Goal: Task Accomplishment & Management: Complete application form

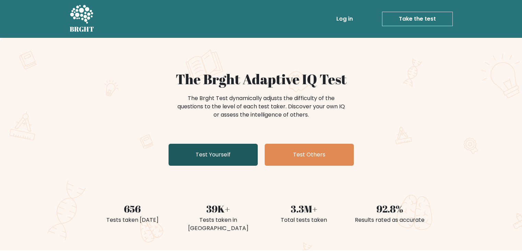
click at [241, 153] on link "Test Yourself" at bounding box center [212, 154] width 89 height 22
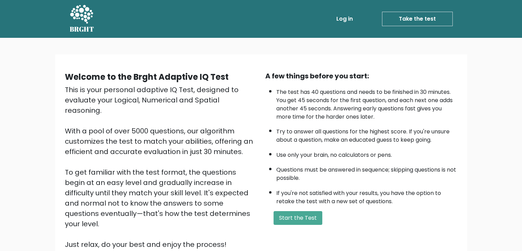
scroll to position [14, 0]
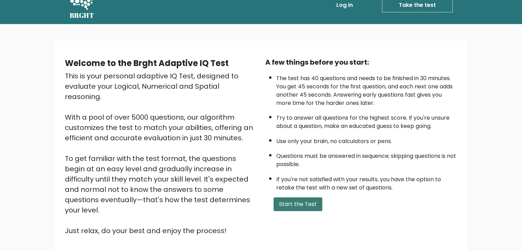
click at [298, 205] on button "Start the Test" at bounding box center [298, 204] width 49 height 14
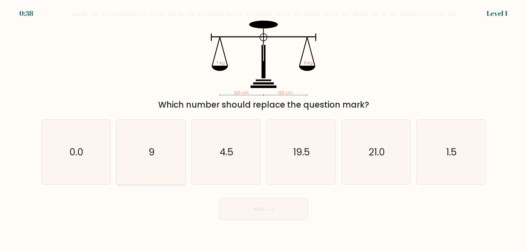
click at [161, 173] on icon "9" at bounding box center [151, 151] width 65 height 65
click at [264, 129] on input "b. 9" at bounding box center [264, 126] width 0 height 3
radio input "true"
click at [272, 216] on button "Next" at bounding box center [263, 209] width 89 height 22
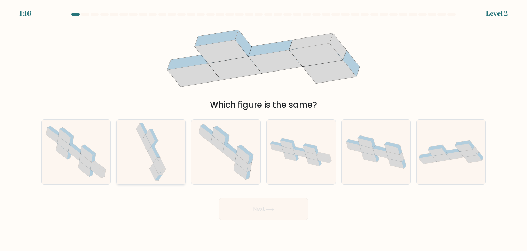
click at [163, 144] on icon at bounding box center [151, 151] width 34 height 65
click at [264, 129] on input "b." at bounding box center [264, 126] width 0 height 3
radio input "true"
click at [247, 202] on button "Next" at bounding box center [263, 209] width 89 height 22
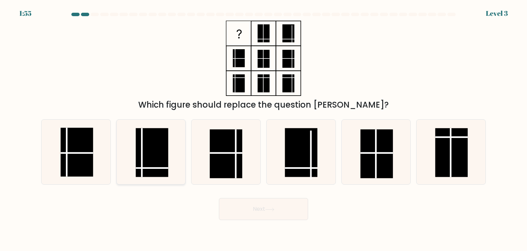
click at [155, 168] on line at bounding box center [152, 168] width 33 height 0
click at [264, 129] on input "b." at bounding box center [264, 126] width 0 height 3
radio input "true"
click at [269, 217] on button "Next" at bounding box center [263, 209] width 89 height 22
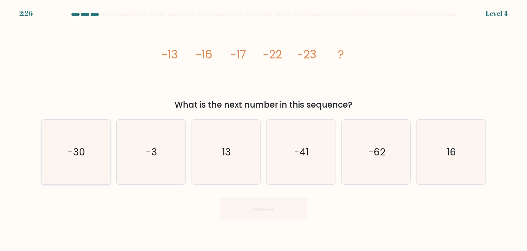
click at [95, 169] on icon "-30" at bounding box center [76, 151] width 65 height 65
click at [264, 129] on input "a. -30" at bounding box center [264, 126] width 0 height 3
radio input "true"
click at [283, 206] on button "Next" at bounding box center [263, 209] width 89 height 22
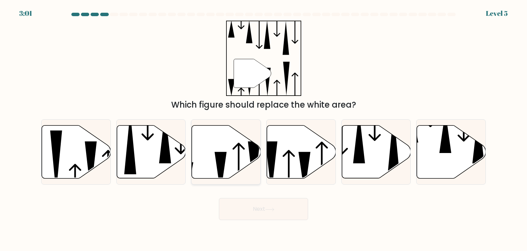
click at [232, 159] on icon at bounding box center [226, 151] width 69 height 53
click at [264, 129] on input "c." at bounding box center [264, 126] width 0 height 3
radio input "true"
click at [281, 202] on button "Next" at bounding box center [263, 209] width 89 height 22
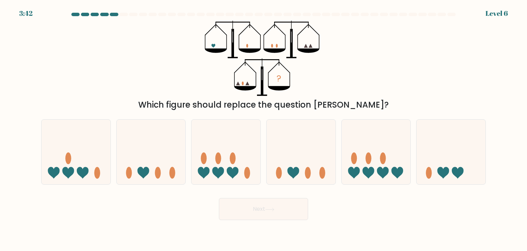
click at [281, 202] on button "Next" at bounding box center [263, 209] width 89 height 22
click at [349, 61] on div "? Which figure should replace the question mark?" at bounding box center [263, 66] width 453 height 90
click at [446, 149] on icon at bounding box center [451, 151] width 69 height 57
click at [264, 129] on input "f." at bounding box center [264, 126] width 0 height 3
radio input "true"
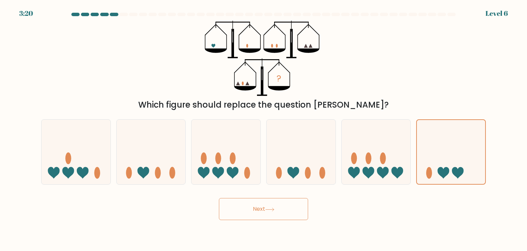
click at [251, 211] on button "Next" at bounding box center [263, 209] width 89 height 22
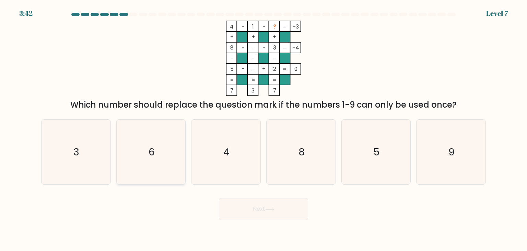
click at [155, 121] on icon "6" at bounding box center [151, 151] width 65 height 65
click at [264, 125] on input "b. 6" at bounding box center [264, 126] width 0 height 3
radio input "true"
click at [278, 207] on button "Next" at bounding box center [263, 209] width 89 height 22
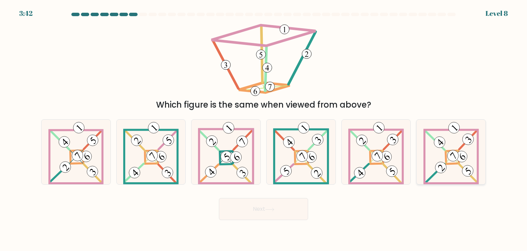
click at [450, 148] on icon at bounding box center [451, 151] width 56 height 65
click at [264, 129] on input "f." at bounding box center [264, 126] width 0 height 3
radio input "true"
click at [268, 207] on icon at bounding box center [269, 209] width 9 height 4
click at [279, 216] on button "Next" at bounding box center [263, 209] width 89 height 22
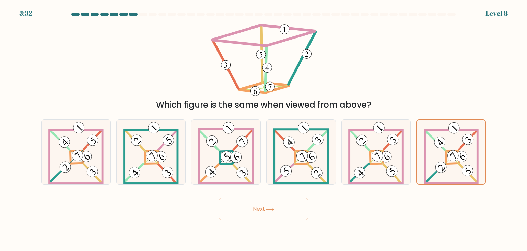
click at [279, 216] on button "Next" at bounding box center [263, 209] width 89 height 22
click at [390, 210] on div "Next" at bounding box center [263, 206] width 453 height 27
click at [431, 153] on icon at bounding box center [451, 152] width 55 height 64
click at [264, 129] on input "f." at bounding box center [264, 126] width 0 height 3
click at [351, 204] on div "Next" at bounding box center [263, 206] width 453 height 27
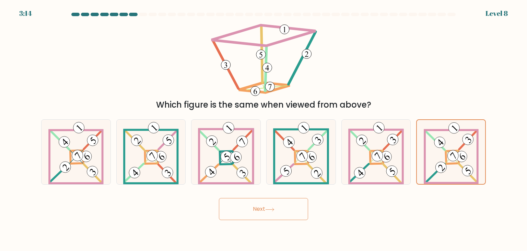
click at [254, 206] on button "Next" at bounding box center [263, 209] width 89 height 22
click at [264, 200] on button "Next" at bounding box center [263, 209] width 89 height 22
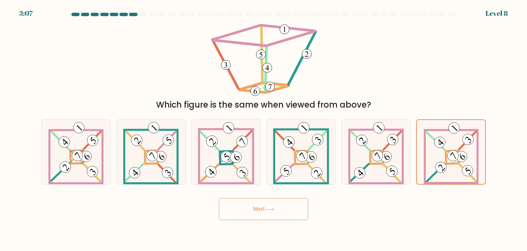
click at [264, 200] on button "Next" at bounding box center [263, 209] width 89 height 22
drag, startPoint x: 264, startPoint y: 200, endPoint x: 260, endPoint y: 198, distance: 4.3
click at [260, 198] on button "Next" at bounding box center [263, 209] width 89 height 22
click at [340, 134] on div "e." at bounding box center [376, 151] width 75 height 65
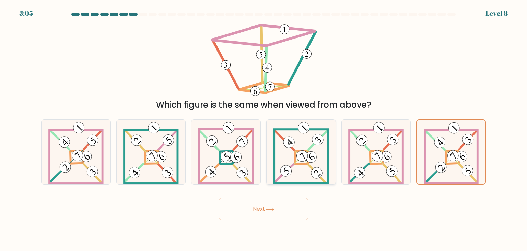
click at [313, 139] on 875 at bounding box center [318, 139] width 16 height 16
click at [264, 129] on input "d." at bounding box center [264, 126] width 0 height 3
radio input "true"
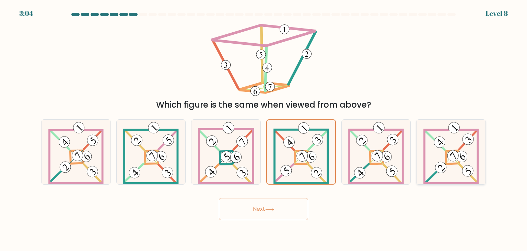
click at [445, 137] on icon at bounding box center [451, 151] width 56 height 65
click at [264, 129] on input "f." at bounding box center [264, 126] width 0 height 3
radio input "true"
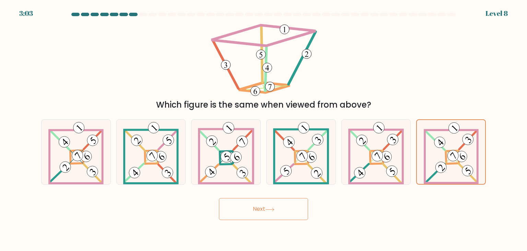
click at [262, 210] on button "Next" at bounding box center [263, 209] width 89 height 22
click at [219, 198] on button "Next" at bounding box center [263, 209] width 89 height 22
click at [262, 210] on button "Next" at bounding box center [263, 209] width 89 height 22
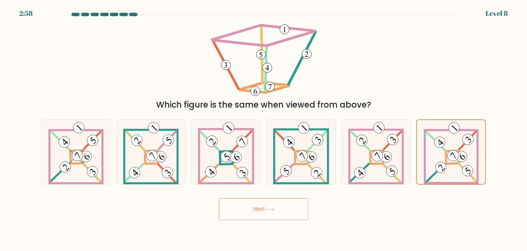
click at [141, 12] on div "2:58 Level 8" at bounding box center [263, 9] width 527 height 19
click at [141, 12] on div "2:57 Level 8" at bounding box center [263, 9] width 527 height 19
click at [269, 208] on icon at bounding box center [269, 209] width 9 height 4
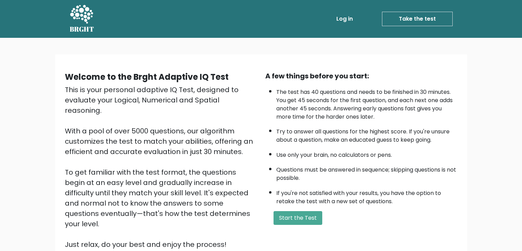
scroll to position [14, 0]
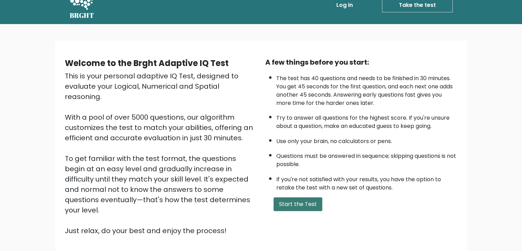
click at [286, 201] on button "Start the Test" at bounding box center [298, 204] width 49 height 14
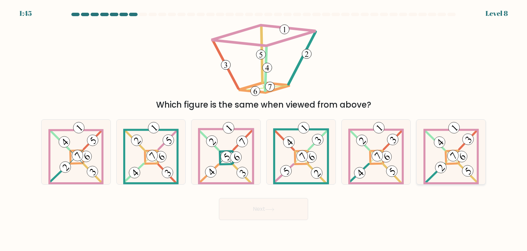
click at [459, 156] on 884 at bounding box center [462, 157] width 16 height 16
click at [264, 129] on input "f." at bounding box center [264, 126] width 0 height 3
radio input "true"
click at [256, 204] on button "Next" at bounding box center [263, 209] width 89 height 22
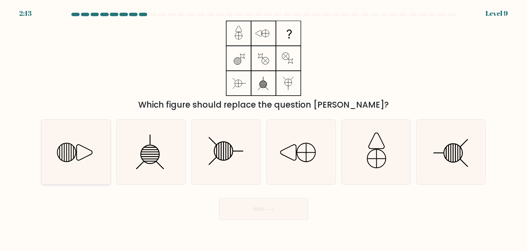
click at [93, 157] on icon at bounding box center [76, 151] width 65 height 65
click at [264, 129] on input "a." at bounding box center [264, 126] width 0 height 3
radio input "true"
click at [258, 209] on button "Next" at bounding box center [263, 209] width 89 height 22
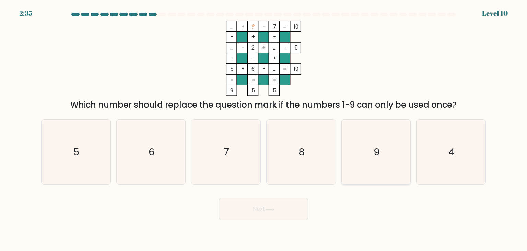
click at [391, 154] on icon "9" at bounding box center [376, 151] width 65 height 65
click at [264, 129] on input "e. 9" at bounding box center [264, 126] width 0 height 3
radio input "true"
click at [277, 214] on button "Next" at bounding box center [263, 209] width 89 height 22
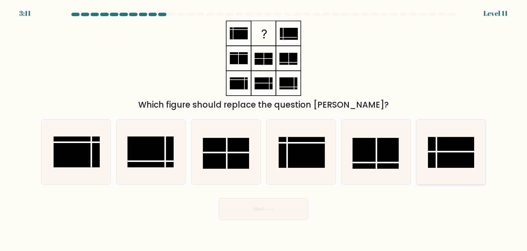
click at [456, 163] on rect at bounding box center [451, 152] width 46 height 31
click at [264, 129] on input "f." at bounding box center [264, 126] width 0 height 3
radio input "true"
drag, startPoint x: 283, startPoint y: 223, endPoint x: 287, endPoint y: 215, distance: 8.7
click at [287, 215] on body "3:10 Level 11" at bounding box center [263, 125] width 527 height 251
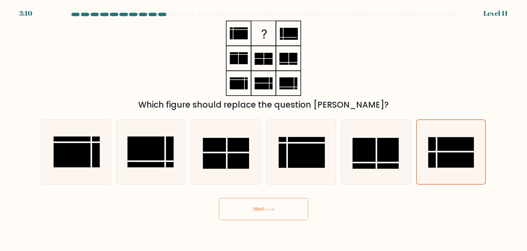
click at [287, 215] on button "Next" at bounding box center [263, 209] width 89 height 22
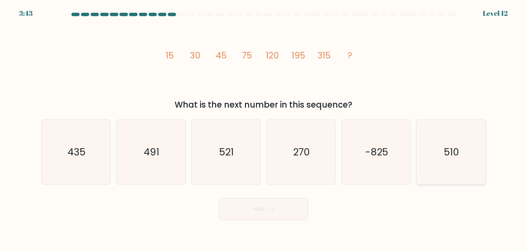
click at [476, 161] on icon "510" at bounding box center [451, 151] width 65 height 65
click at [264, 129] on input "f. 510" at bounding box center [264, 126] width 0 height 3
radio input "true"
click at [263, 211] on button "Next" at bounding box center [263, 209] width 89 height 22
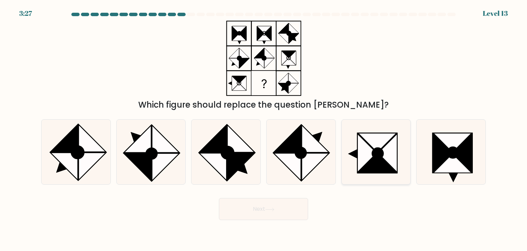
click at [375, 155] on icon at bounding box center [377, 153] width 11 height 11
click at [264, 129] on input "e." at bounding box center [264, 126] width 0 height 3
radio input "true"
click at [226, 203] on button "Next" at bounding box center [263, 209] width 89 height 22
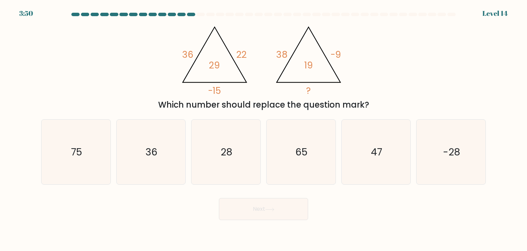
click at [424, 78] on div "@import url('https://fonts.googleapis.com/css?family=Abril+Fatface:400,100,100i…" at bounding box center [263, 66] width 453 height 90
click at [229, 138] on icon "28" at bounding box center [226, 151] width 65 height 65
click at [264, 129] on input "c. 28" at bounding box center [264, 126] width 0 height 3
radio input "true"
click at [259, 217] on button "Next" at bounding box center [263, 209] width 89 height 22
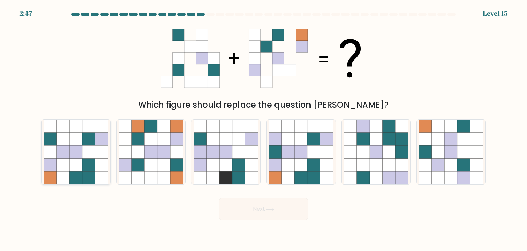
click at [58, 140] on icon at bounding box center [63, 138] width 13 height 13
click at [264, 129] on input "a." at bounding box center [264, 126] width 0 height 3
radio input "true"
click at [245, 207] on button "Next" at bounding box center [263, 209] width 89 height 22
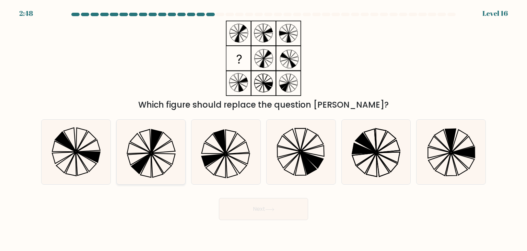
click at [136, 141] on icon at bounding box center [151, 151] width 65 height 65
click at [264, 129] on input "b." at bounding box center [264, 126] width 0 height 3
radio input "true"
click at [277, 208] on button "Next" at bounding box center [263, 209] width 89 height 22
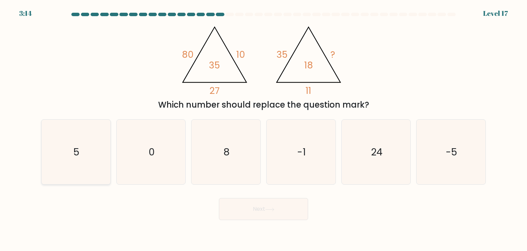
click at [84, 124] on icon "5" at bounding box center [76, 151] width 65 height 65
click at [264, 125] on input "a. 5" at bounding box center [264, 126] width 0 height 3
radio input "true"
click at [285, 217] on button "Next" at bounding box center [263, 209] width 89 height 22
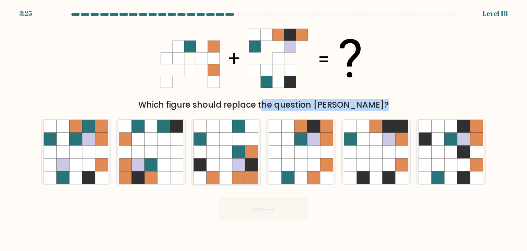
drag, startPoint x: 229, startPoint y: 104, endPoint x: 237, endPoint y: 160, distance: 56.6
click at [237, 160] on form at bounding box center [263, 116] width 527 height 207
click at [237, 160] on icon at bounding box center [238, 164] width 13 height 13
click at [264, 129] on input "c." at bounding box center [264, 126] width 0 height 3
radio input "true"
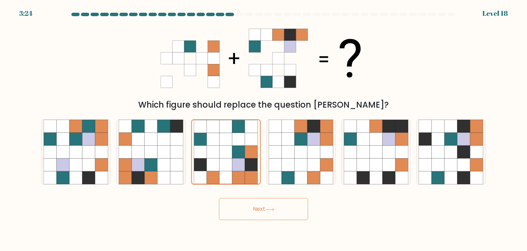
click at [293, 201] on button "Next" at bounding box center [263, 209] width 89 height 22
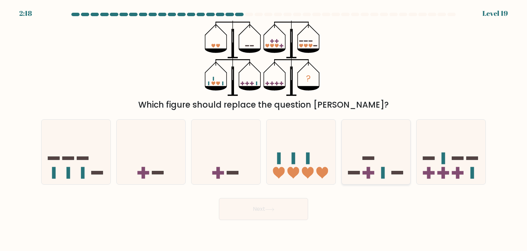
click at [393, 172] on rect at bounding box center [398, 172] width 12 height 3
click at [264, 129] on input "e." at bounding box center [264, 126] width 0 height 3
radio input "true"
click at [298, 208] on button "Next" at bounding box center [263, 209] width 89 height 22
click at [275, 202] on button "Next" at bounding box center [263, 209] width 89 height 22
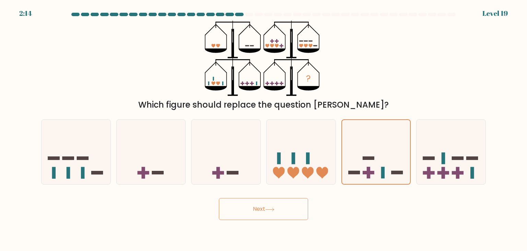
click at [275, 202] on button "Next" at bounding box center [263, 209] width 89 height 22
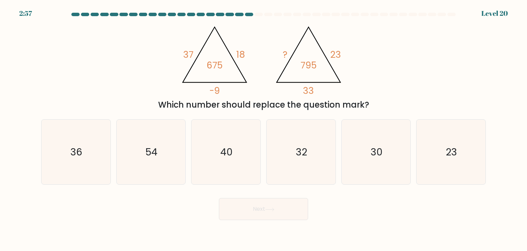
click at [343, 59] on icon "@import url('https://fonts.googleapis.com/css?family=Abril+Fatface:400,100,100i…" at bounding box center [263, 58] width 173 height 75
click at [174, 179] on icon "54" at bounding box center [151, 151] width 65 height 65
click at [264, 129] on input "b. 54" at bounding box center [264, 126] width 0 height 3
radio input "true"
click at [246, 200] on button "Next" at bounding box center [263, 209] width 89 height 22
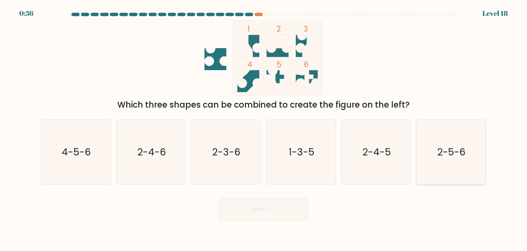
click at [463, 159] on icon "2-5-6" at bounding box center [451, 151] width 65 height 65
click at [264, 129] on input "f. 2-5-6" at bounding box center [264, 126] width 0 height 3
radio input "true"
click at [275, 212] on button "Next" at bounding box center [263, 209] width 89 height 22
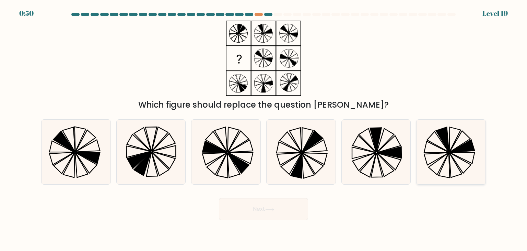
click at [449, 172] on icon at bounding box center [451, 151] width 65 height 65
click at [264, 129] on input "f." at bounding box center [264, 126] width 0 height 3
radio input "true"
click at [272, 208] on icon at bounding box center [269, 209] width 9 height 4
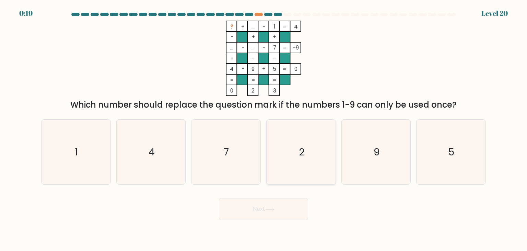
click at [286, 161] on icon "2" at bounding box center [301, 151] width 65 height 65
click at [264, 129] on input "d. 2" at bounding box center [264, 126] width 0 height 3
radio input "true"
click at [279, 210] on button "Next" at bounding box center [263, 209] width 89 height 22
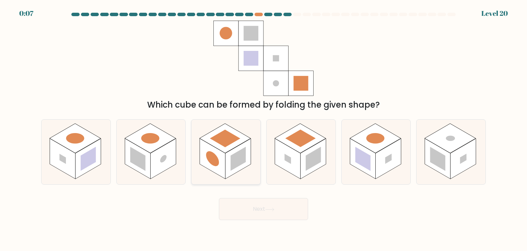
click at [255, 120] on icon at bounding box center [225, 151] width 69 height 65
click at [264, 125] on input "c." at bounding box center [264, 126] width 0 height 3
radio input "true"
click at [275, 212] on button "Next" at bounding box center [263, 209] width 89 height 22
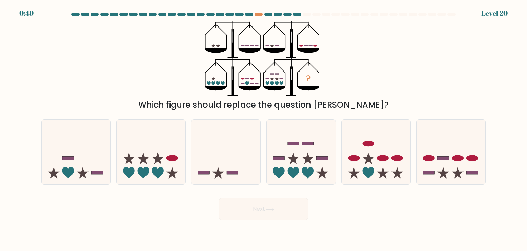
click at [275, 212] on button "Next" at bounding box center [263, 209] width 89 height 22
drag, startPoint x: 275, startPoint y: 212, endPoint x: 347, endPoint y: 105, distance: 129.1
click at [347, 105] on form at bounding box center [263, 116] width 527 height 207
click at [359, 96] on div "? Which figure should replace the question mark?" at bounding box center [263, 66] width 453 height 90
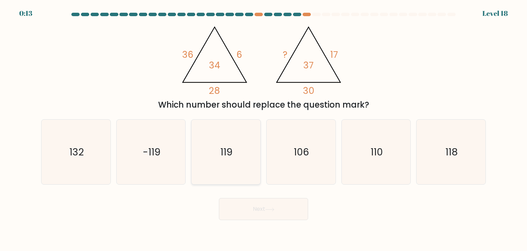
click at [206, 171] on icon "119" at bounding box center [226, 151] width 65 height 65
click at [264, 129] on input "c. 119" at bounding box center [264, 126] width 0 height 3
radio input "true"
click at [247, 199] on button "Next" at bounding box center [263, 209] width 89 height 22
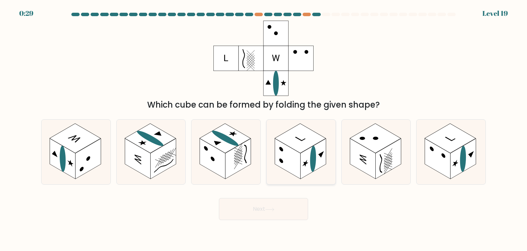
click at [310, 166] on rect at bounding box center [314, 158] width 26 height 40
click at [264, 129] on input "d." at bounding box center [264, 126] width 0 height 3
radio input "true"
click at [285, 212] on button "Next" at bounding box center [263, 209] width 89 height 22
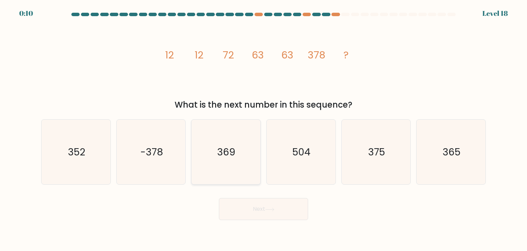
click at [237, 119] on icon "369" at bounding box center [226, 151] width 65 height 65
click at [264, 125] on input "c. 369" at bounding box center [264, 126] width 0 height 3
radio input "true"
click at [237, 119] on div "369" at bounding box center [226, 151] width 70 height 65
click at [264, 125] on input "c. 369" at bounding box center [264, 126] width 0 height 3
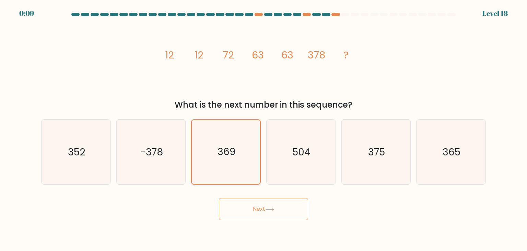
click at [237, 119] on div "369" at bounding box center [226, 151] width 70 height 65
click at [264, 125] on input "c. 369" at bounding box center [264, 126] width 0 height 3
click at [267, 202] on button "Next" at bounding box center [263, 209] width 89 height 22
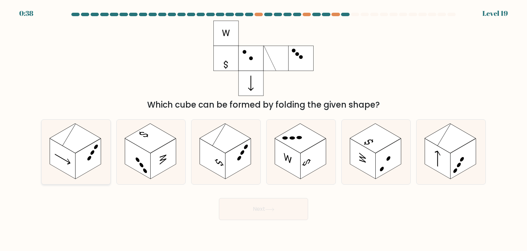
click at [92, 167] on rect at bounding box center [88, 158] width 26 height 40
click at [264, 129] on input "a." at bounding box center [264, 126] width 0 height 3
radio input "true"
click at [268, 212] on button "Next" at bounding box center [263, 209] width 89 height 22
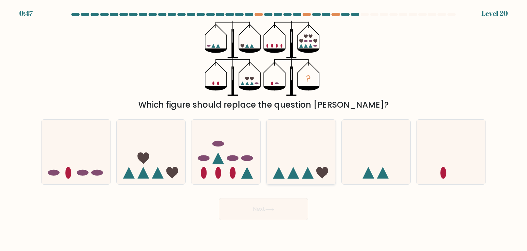
click at [291, 164] on icon at bounding box center [301, 151] width 69 height 57
click at [264, 129] on input "d." at bounding box center [264, 126] width 0 height 3
radio input "true"
click at [172, 168] on icon at bounding box center [172, 173] width 12 height 12
click at [264, 129] on input "b." at bounding box center [264, 126] width 0 height 3
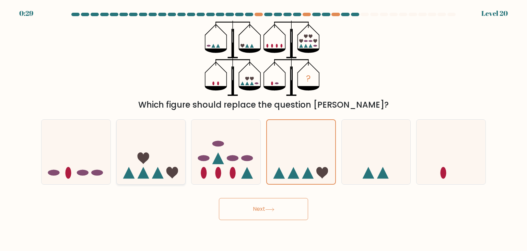
radio input "true"
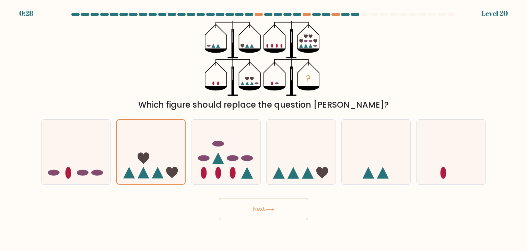
click at [266, 214] on button "Next" at bounding box center [263, 209] width 89 height 22
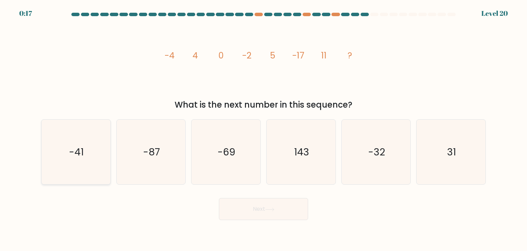
click at [60, 172] on icon "-41" at bounding box center [76, 151] width 65 height 65
click at [264, 129] on input "a. -41" at bounding box center [264, 126] width 0 height 3
radio input "true"
click at [288, 209] on button "Next" at bounding box center [263, 209] width 89 height 22
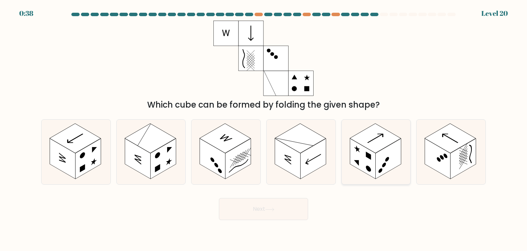
click at [374, 153] on rect at bounding box center [363, 158] width 26 height 40
click at [264, 129] on input "e." at bounding box center [264, 126] width 0 height 3
radio input "true"
click at [295, 211] on button "Next" at bounding box center [263, 209] width 89 height 22
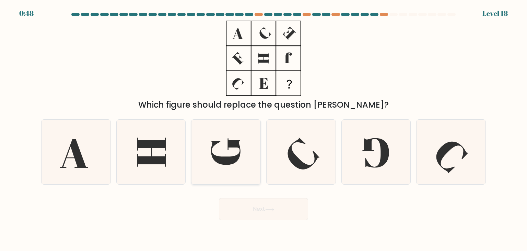
drag, startPoint x: 382, startPoint y: 157, endPoint x: 231, endPoint y: 156, distance: 150.7
click at [231, 156] on div "a. b. c. d." at bounding box center [263, 149] width 450 height 71
click at [231, 156] on icon at bounding box center [226, 151] width 65 height 65
click at [264, 129] on input "c." at bounding box center [264, 126] width 0 height 3
radio input "true"
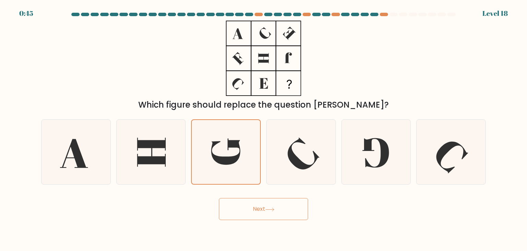
click at [248, 209] on button "Next" at bounding box center [263, 209] width 89 height 22
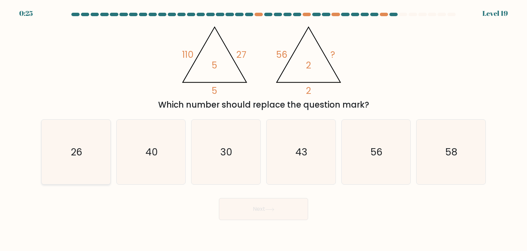
click at [86, 154] on icon "26" at bounding box center [76, 151] width 65 height 65
click at [264, 129] on input "a. 26" at bounding box center [264, 126] width 0 height 3
radio input "true"
click at [273, 205] on button "Next" at bounding box center [263, 209] width 89 height 22
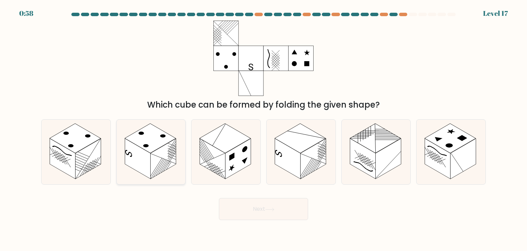
click at [150, 163] on rect at bounding box center [138, 158] width 26 height 40
click at [264, 129] on input "b." at bounding box center [264, 126] width 0 height 3
radio input "true"
click at [262, 212] on button "Next" at bounding box center [263, 209] width 89 height 22
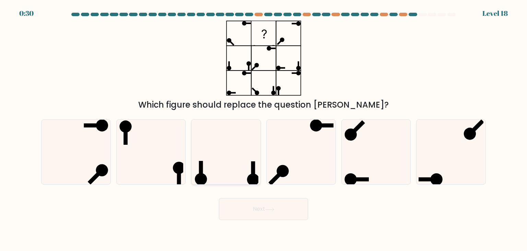
click at [231, 161] on icon at bounding box center [226, 151] width 65 height 65
click at [264, 129] on input "c." at bounding box center [264, 126] width 0 height 3
radio input "true"
click at [249, 213] on button "Next" at bounding box center [263, 209] width 89 height 22
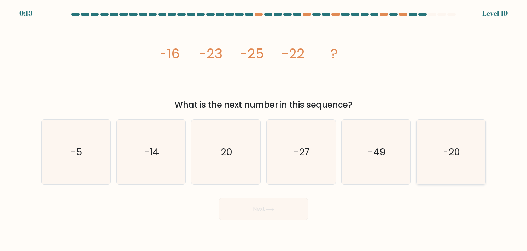
click at [442, 154] on icon "-20" at bounding box center [451, 151] width 65 height 65
click at [264, 129] on input "f. -20" at bounding box center [264, 126] width 0 height 3
radio input "true"
click at [278, 208] on button "Next" at bounding box center [263, 209] width 89 height 22
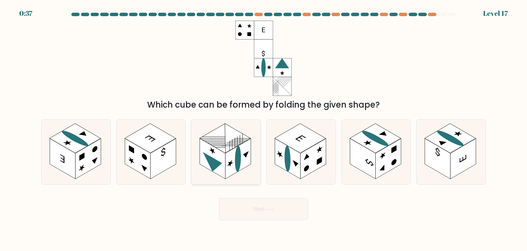
click at [224, 125] on rect at bounding box center [225, 138] width 51 height 30
click at [264, 125] on input "c." at bounding box center [264, 126] width 0 height 3
radio input "true"
click at [235, 204] on button "Next" at bounding box center [263, 209] width 89 height 22
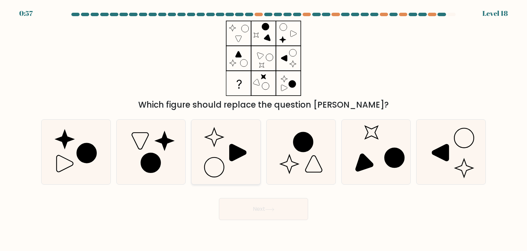
click at [236, 168] on icon at bounding box center [226, 151] width 65 height 65
click at [264, 129] on input "c." at bounding box center [264, 126] width 0 height 3
radio input "true"
click at [256, 216] on button "Next" at bounding box center [263, 209] width 89 height 22
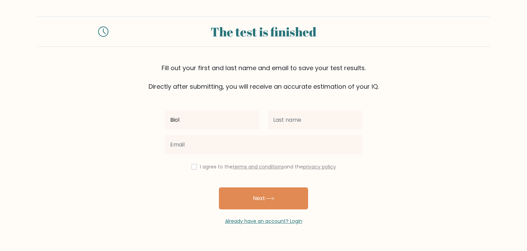
type input "Biol"
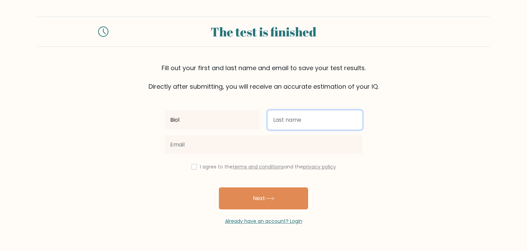
click at [312, 125] on input "text" at bounding box center [315, 119] width 95 height 19
type input "Gene"
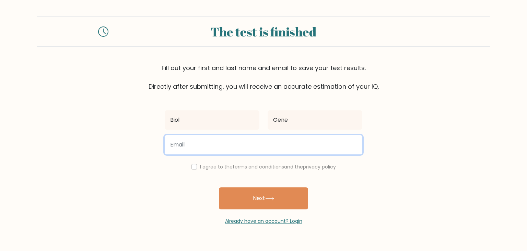
click at [270, 150] on input "email" at bounding box center [264, 144] width 198 height 19
type input "[EMAIL_ADDRESS][DOMAIN_NAME]"
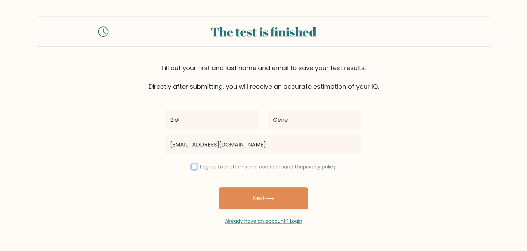
click at [195, 166] on input "checkbox" at bounding box center [193, 166] width 5 height 5
checkbox input "true"
click at [230, 186] on div "Biol Gene [EMAIL_ADDRESS][DOMAIN_NAME] I agree to the terms and conditions and …" at bounding box center [264, 157] width 206 height 133
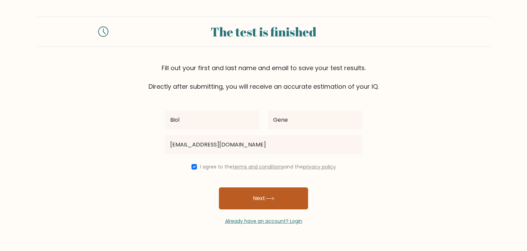
click at [236, 195] on button "Next" at bounding box center [263, 198] width 89 height 22
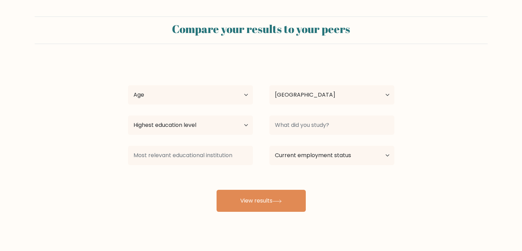
select select "TR"
drag, startPoint x: 178, startPoint y: 105, endPoint x: 185, endPoint y: 85, distance: 20.4
click at [185, 85] on div "Age Under [DEMOGRAPHIC_DATA] [DEMOGRAPHIC_DATA] [DEMOGRAPHIC_DATA] [DEMOGRAPHIC…" at bounding box center [190, 94] width 141 height 25
click at [185, 85] on select "Age Under [DEMOGRAPHIC_DATA] [DEMOGRAPHIC_DATA] [DEMOGRAPHIC_DATA] [DEMOGRAPHIC…" at bounding box center [190, 94] width 125 height 19
select select "18_24"
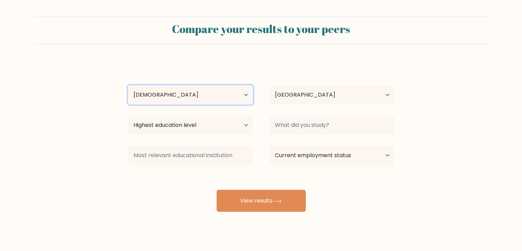
click at [128, 85] on select "Age Under [DEMOGRAPHIC_DATA] [DEMOGRAPHIC_DATA] [DEMOGRAPHIC_DATA] [DEMOGRAPHIC…" at bounding box center [190, 94] width 125 height 19
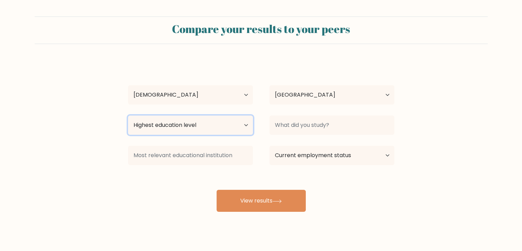
click at [181, 121] on select "Highest education level No schooling Primary Lower Secondary Upper Secondary Oc…" at bounding box center [190, 124] width 125 height 19
select select "bachelors_degree"
click at [128, 115] on select "Highest education level No schooling Primary Lower Secondary Upper Secondary Oc…" at bounding box center [190, 124] width 125 height 19
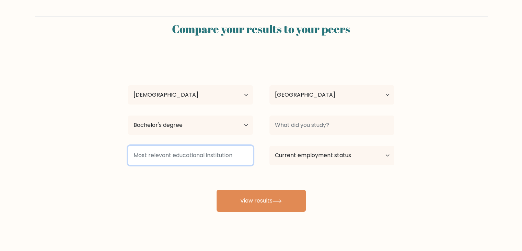
click at [183, 159] on input at bounding box center [190, 155] width 125 height 19
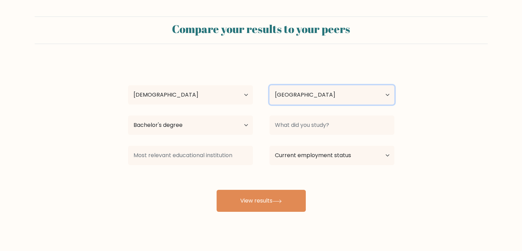
click at [311, 103] on select "Country [GEOGRAPHIC_DATA] [GEOGRAPHIC_DATA] [GEOGRAPHIC_DATA] [US_STATE] [GEOGR…" at bounding box center [331, 94] width 125 height 19
click at [469, 60] on form "Compare your results to your peers Biol Gene Age Under [DEMOGRAPHIC_DATA] [DEMO…" at bounding box center [261, 113] width 522 height 195
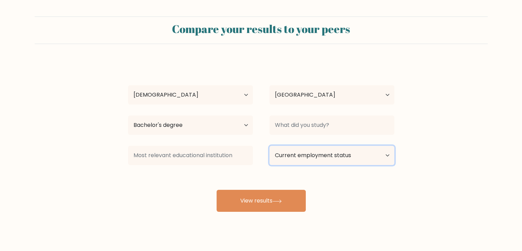
click at [318, 156] on select "Current employment status Employed Student Retired Other / prefer not to answer" at bounding box center [331, 155] width 125 height 19
select select "student"
click at [269, 146] on select "Current employment status Employed Student Retired Other / prefer not to answer" at bounding box center [331, 155] width 125 height 19
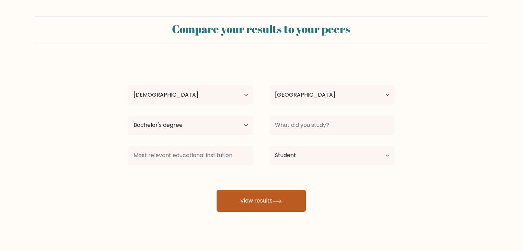
click at [280, 193] on button "View results" at bounding box center [261, 200] width 89 height 22
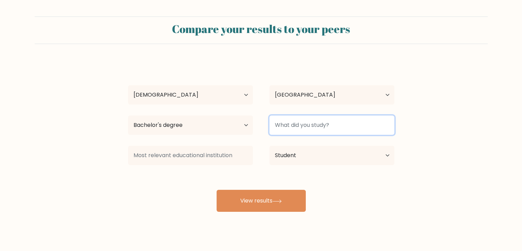
click at [302, 130] on input at bounding box center [331, 124] width 125 height 19
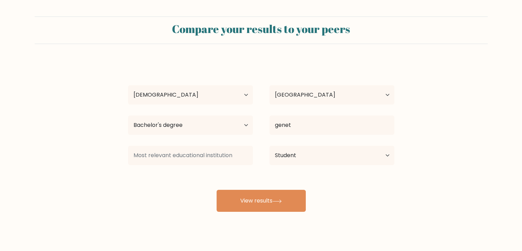
click at [307, 147] on div "Biol Gene Age Under [DEMOGRAPHIC_DATA] [DEMOGRAPHIC_DATA] [DEMOGRAPHIC_DATA] [D…" at bounding box center [261, 135] width 275 height 151
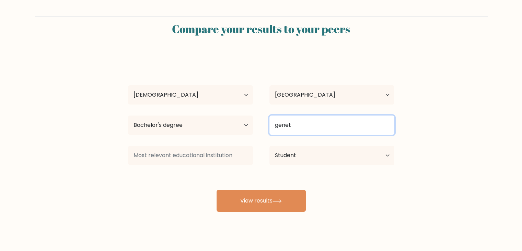
click at [295, 128] on input "genet" at bounding box center [331, 124] width 125 height 19
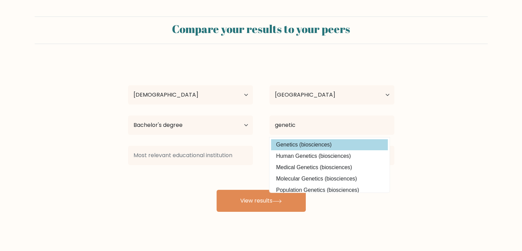
click at [295, 146] on div "Biol Gene Age Under [DEMOGRAPHIC_DATA] [DEMOGRAPHIC_DATA] [DEMOGRAPHIC_DATA] [D…" at bounding box center [261, 135] width 275 height 151
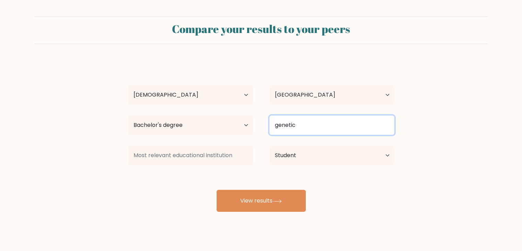
click at [299, 123] on input "genetic" at bounding box center [331, 124] width 125 height 19
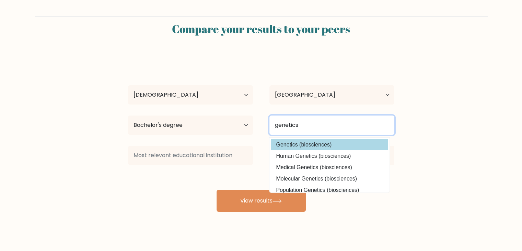
type input "genetics"
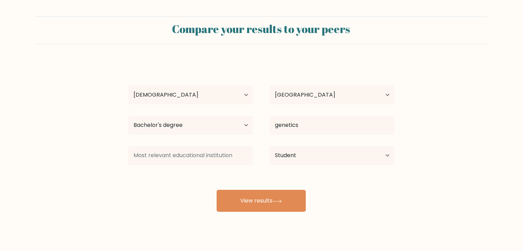
drag, startPoint x: 280, startPoint y: 146, endPoint x: 277, endPoint y: 147, distance: 3.8
click at [277, 147] on div "Biol Gene Age Under [DEMOGRAPHIC_DATA] [DEMOGRAPHIC_DATA] [DEMOGRAPHIC_DATA] [D…" at bounding box center [261, 135] width 275 height 151
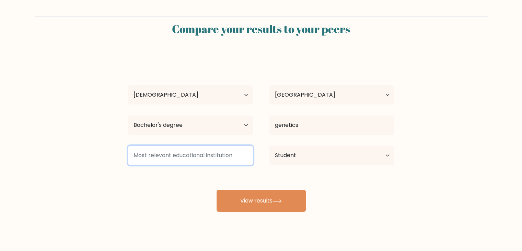
click at [209, 149] on input at bounding box center [190, 155] width 125 height 19
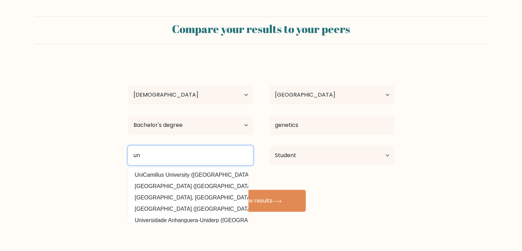
type input "u"
type input "m"
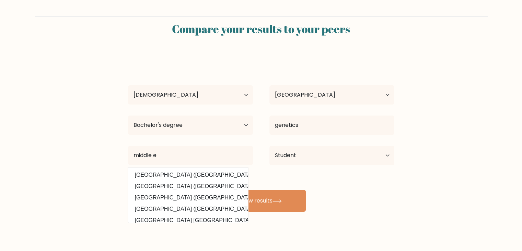
click at [498, 203] on form "Compare your results to your peers Biol Gene Age Under [DEMOGRAPHIC_DATA] [DEMO…" at bounding box center [261, 113] width 522 height 195
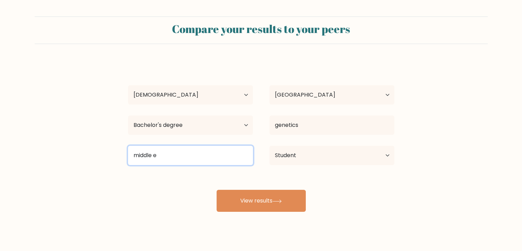
click at [170, 156] on input "middle e" at bounding box center [190, 155] width 125 height 19
type input "m"
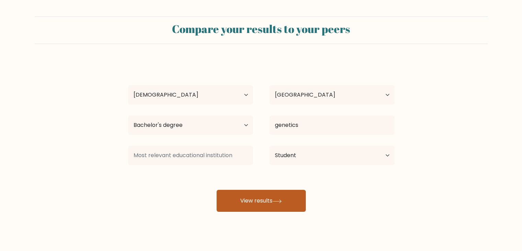
click at [242, 198] on button "View results" at bounding box center [261, 200] width 89 height 22
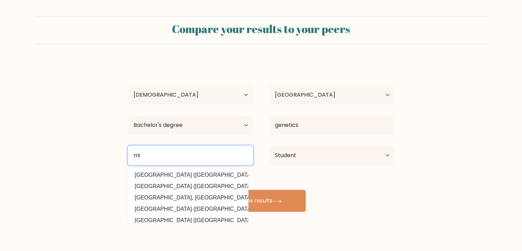
type input "m"
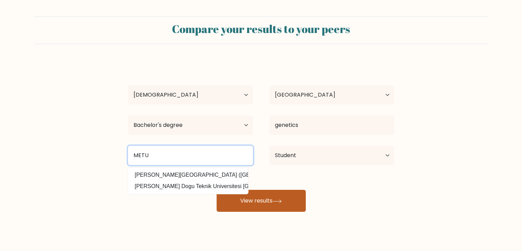
type input "METU"
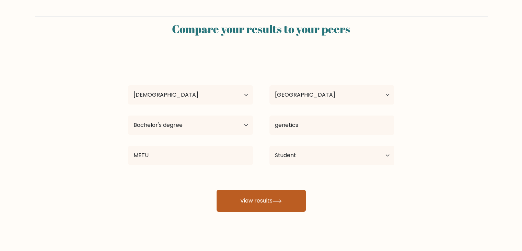
click at [266, 201] on button "View results" at bounding box center [261, 200] width 89 height 22
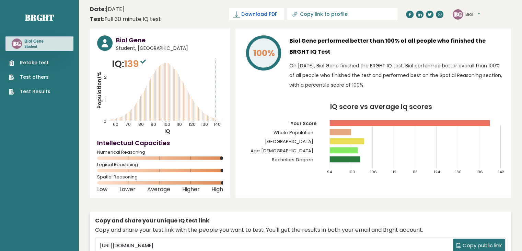
click at [277, 11] on span "Download PDF" at bounding box center [259, 14] width 36 height 7
